Goal: Task Accomplishment & Management: Manage account settings

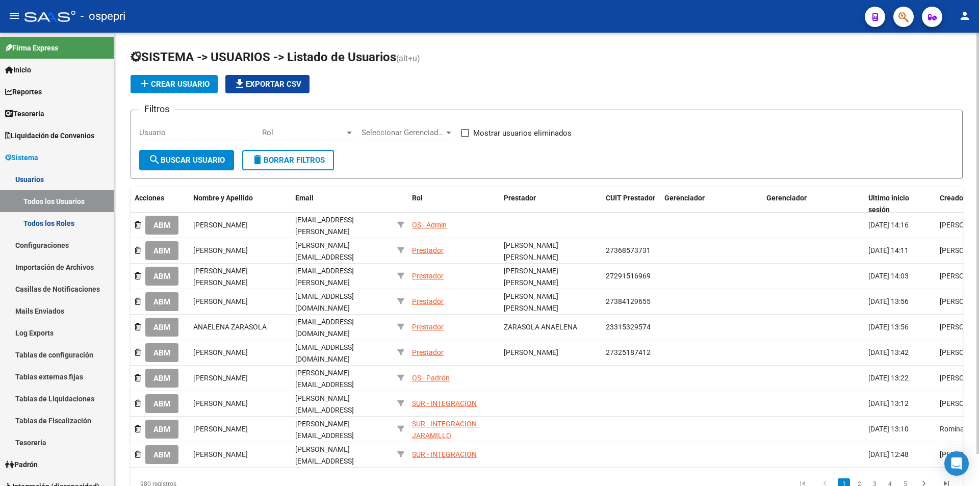
click at [162, 130] on input "Usuario" at bounding box center [196, 132] width 115 height 9
paste input "27213811229"
type input "27213811229"
click at [185, 164] on span "search Buscar Usuario" at bounding box center [186, 159] width 76 height 9
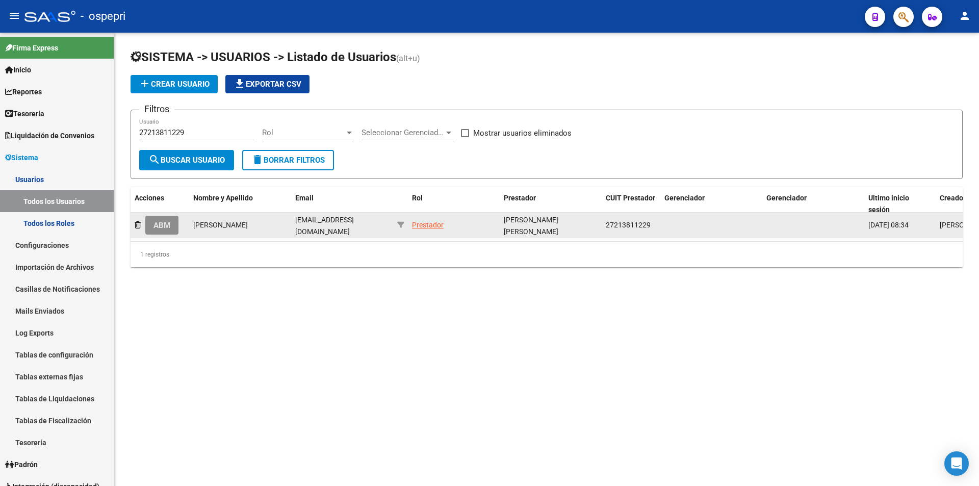
click at [152, 228] on button "ABM" at bounding box center [161, 225] width 33 height 19
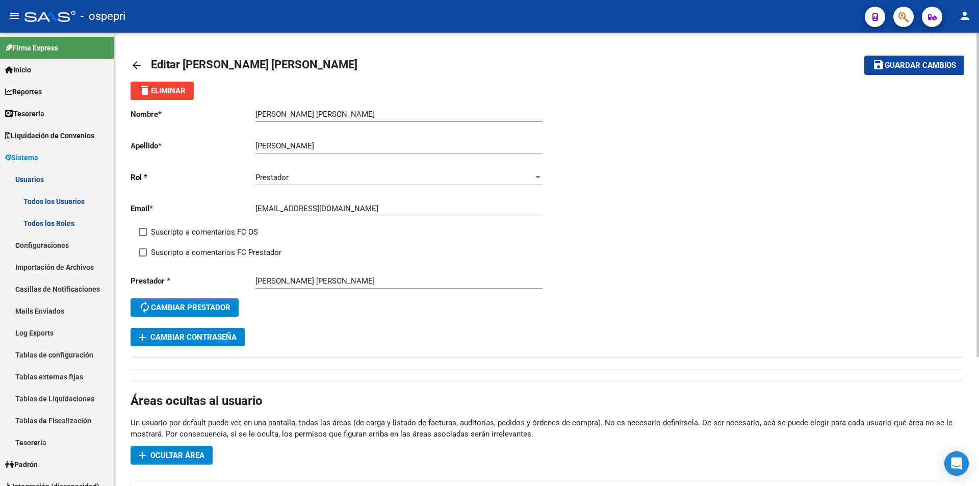
click at [360, 207] on input "[EMAIL_ADDRESS][DOMAIN_NAME]" at bounding box center [398, 208] width 287 height 9
click at [905, 63] on span "Guardar cambios" at bounding box center [919, 65] width 71 height 9
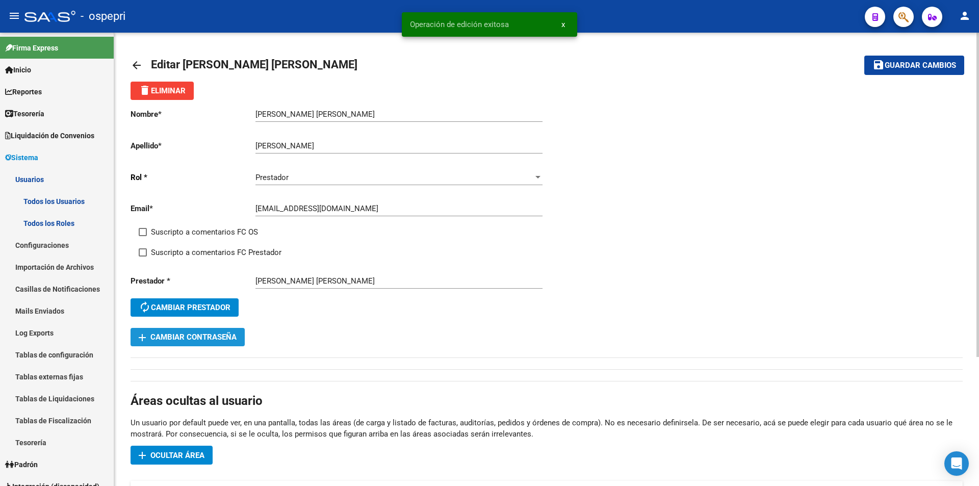
click at [206, 339] on span "add Cambiar Contraseña" at bounding box center [188, 336] width 98 height 9
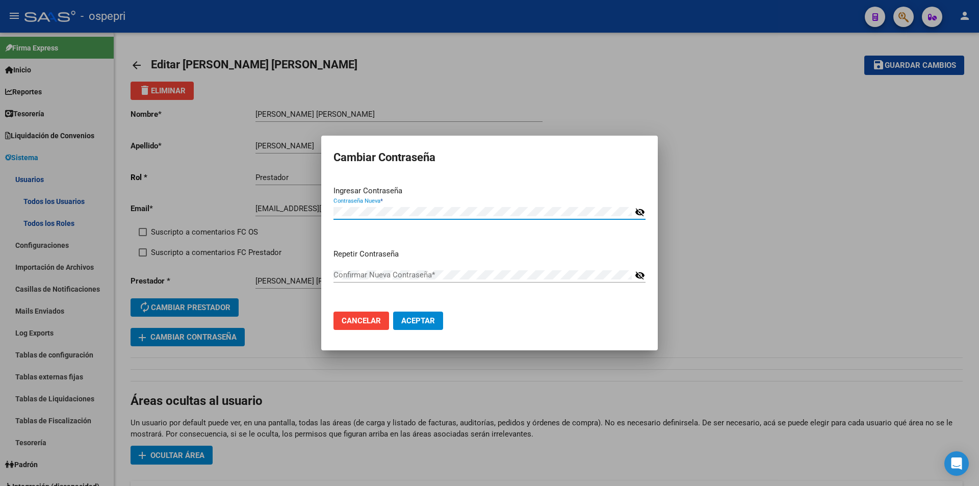
click at [634, 213] on div "visibility_off" at bounding box center [639, 211] width 14 height 9
click at [637, 214] on mat-icon "visibility_off" at bounding box center [640, 212] width 10 height 12
click at [354, 300] on div "Repetir Contraseña Confirmar Nueva Contraseña * visibility_off" at bounding box center [489, 276] width 312 height 56
click at [430, 328] on button "Aceptar" at bounding box center [418, 320] width 50 height 18
